Goal: Task Accomplishment & Management: Manage account settings

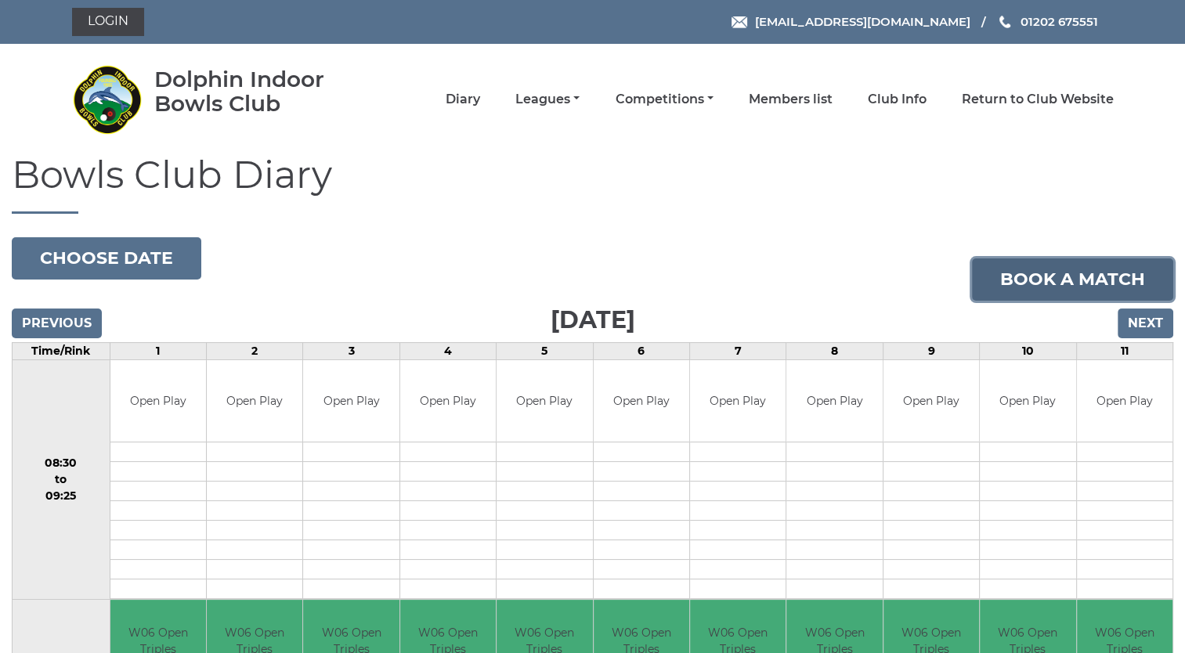
click at [1024, 278] on link "Book a match" at bounding box center [1072, 279] width 201 height 42
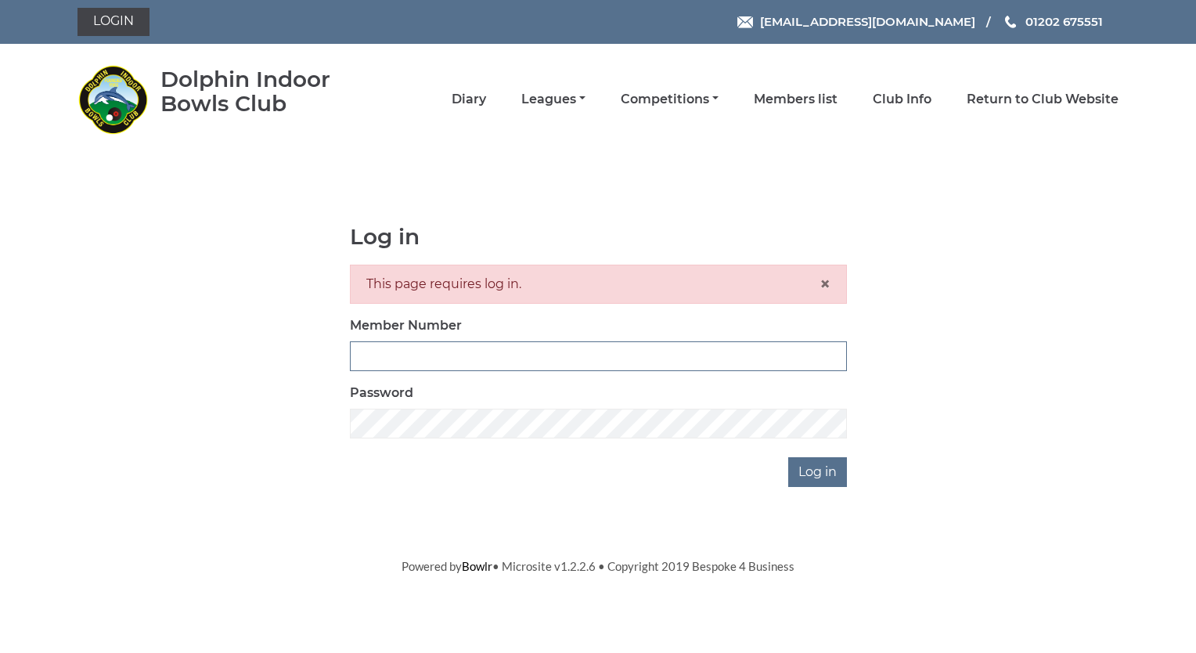
click at [381, 352] on input "Member Number" at bounding box center [598, 356] width 497 height 30
type input "4032"
click at [811, 474] on input "Log in" at bounding box center [817, 472] width 59 height 30
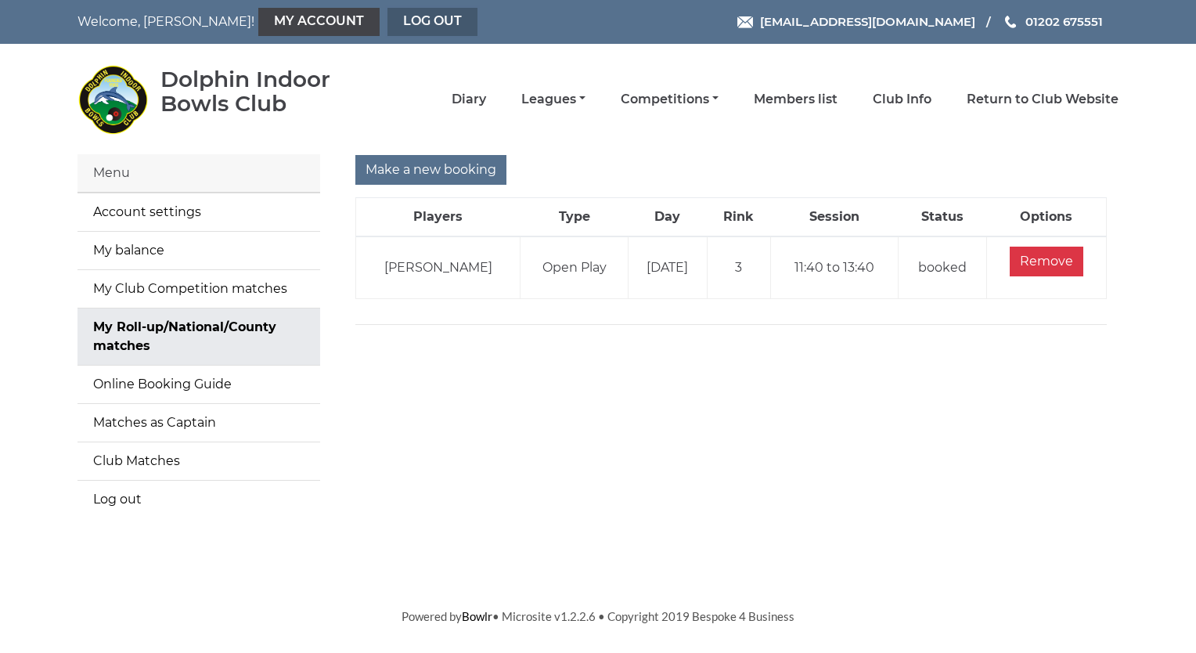
click at [388, 21] on link "Log out" at bounding box center [433, 22] width 90 height 28
